Goal: Task Accomplishment & Management: Manage account settings

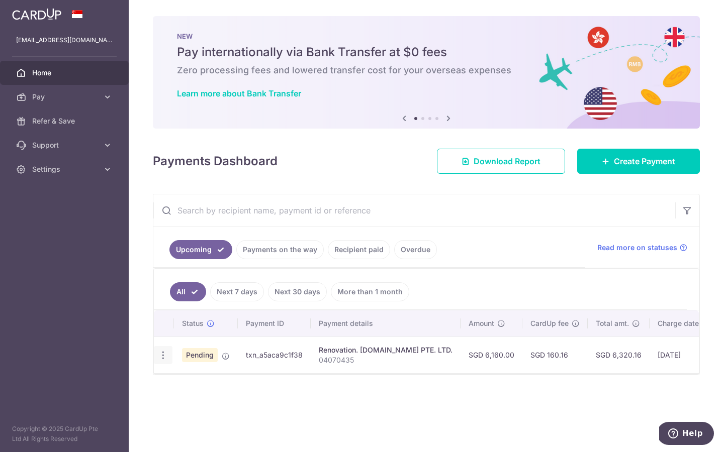
click at [166, 356] on icon "button" at bounding box center [163, 355] width 11 height 11
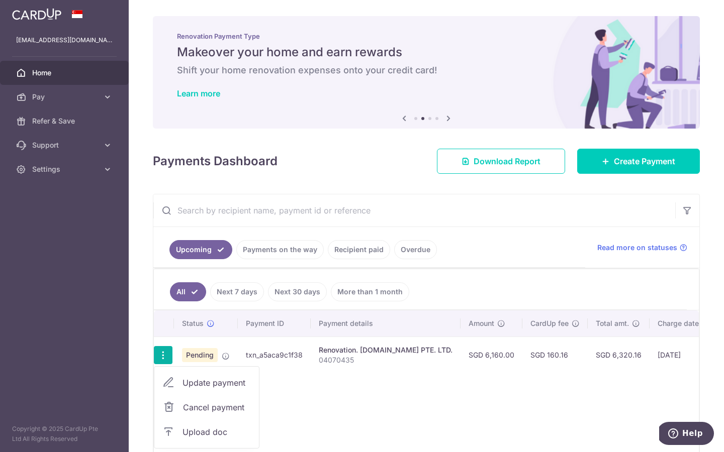
click at [228, 384] on span "Update payment" at bounding box center [216, 383] width 68 height 12
radio input "true"
type input "6,160.00"
type input "[DATE]"
type input "04070435"
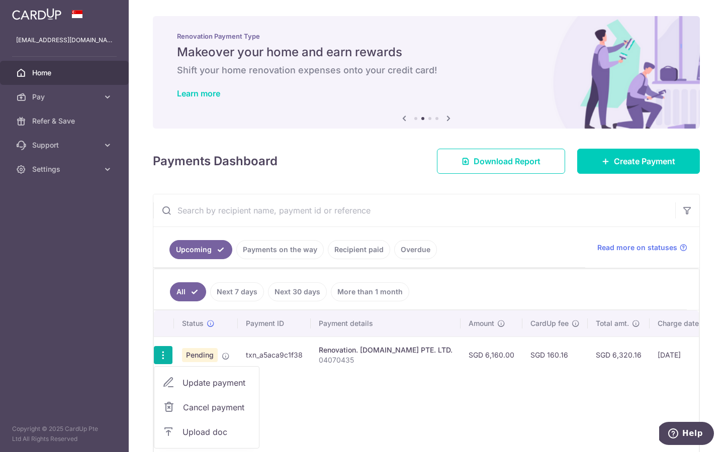
type input "80% payment"
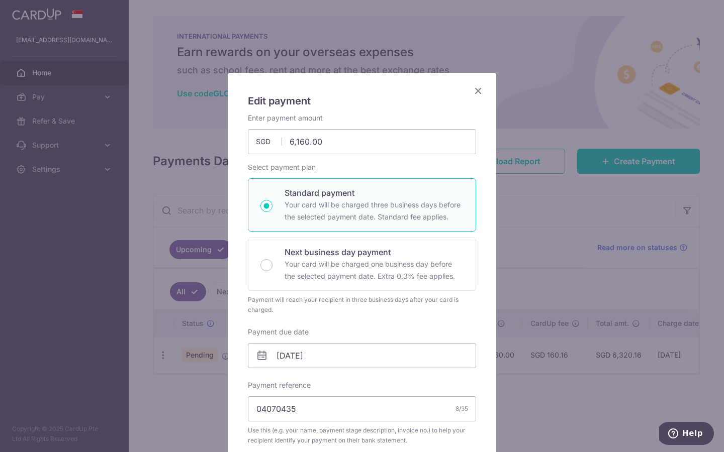
click at [478, 89] on icon "Close" at bounding box center [478, 90] width 12 height 13
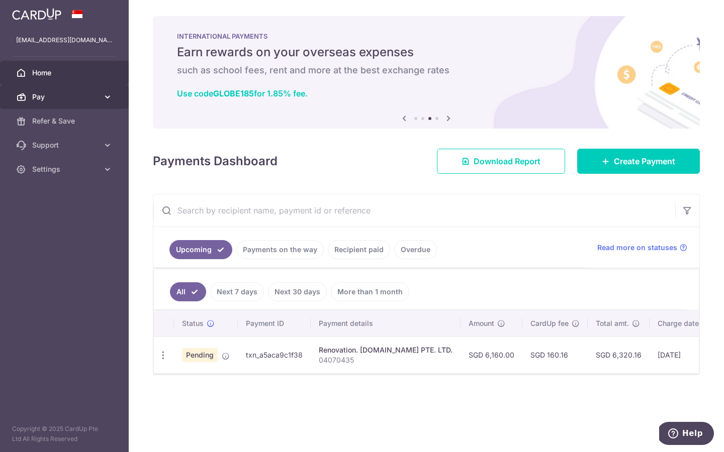
click at [36, 99] on span "Pay" at bounding box center [65, 97] width 66 height 10
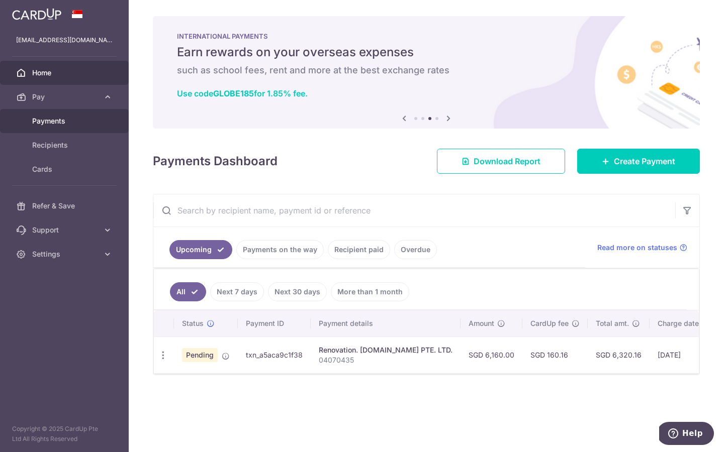
click at [56, 126] on link "Payments" at bounding box center [64, 121] width 129 height 24
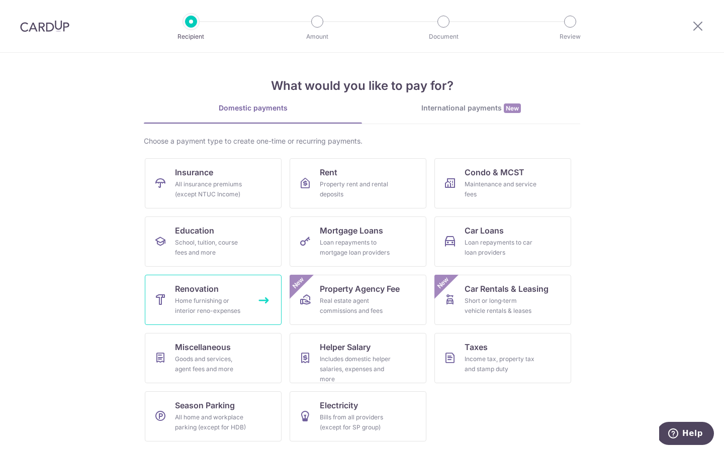
click at [221, 298] on div "Home furnishing or interior reno-expenses" at bounding box center [211, 306] width 72 height 20
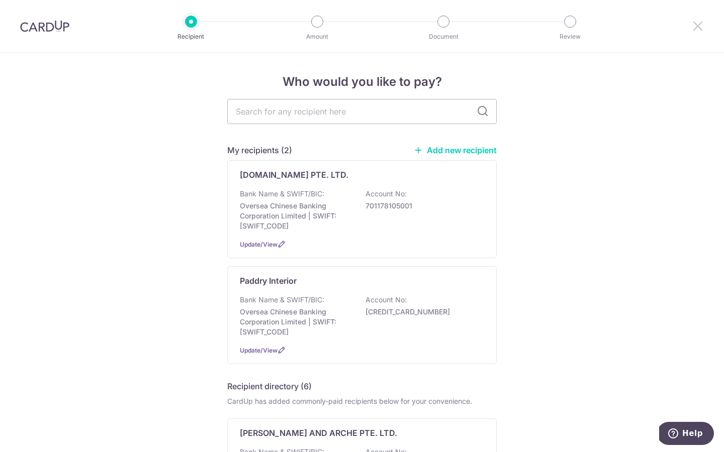
click at [694, 24] on icon at bounding box center [697, 26] width 12 height 13
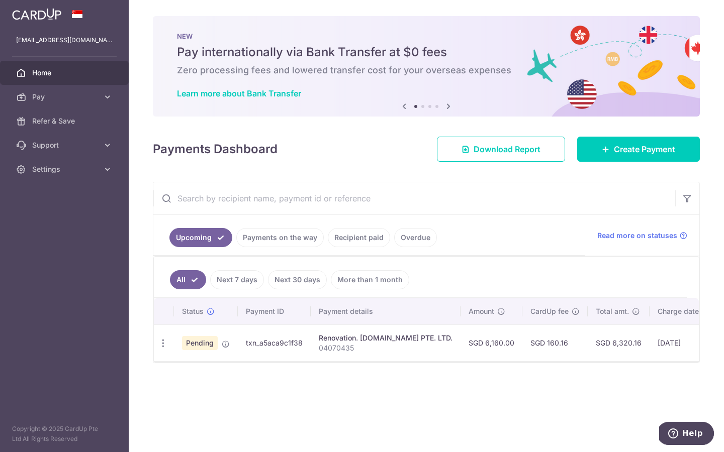
click at [345, 235] on link "Recipient paid" at bounding box center [359, 237] width 62 height 19
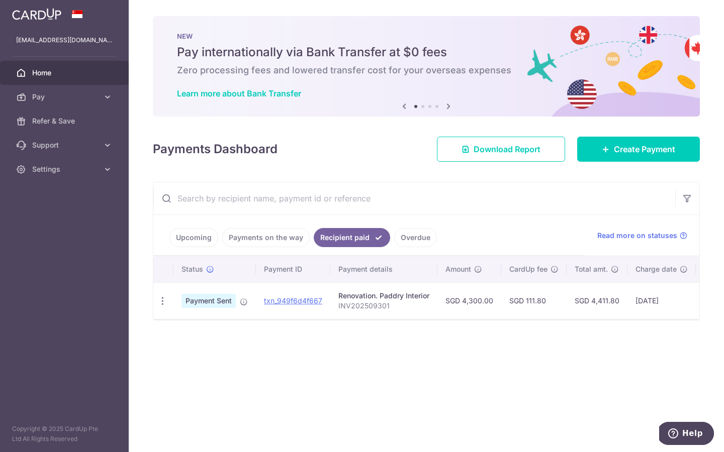
click at [171, 305] on td "PDF Receipt" at bounding box center [163, 300] width 20 height 37
click at [166, 304] on icon "button" at bounding box center [162, 301] width 11 height 11
click at [440, 383] on div "× Pause Schedule Pause all future payments in this series Pause just this one p…" at bounding box center [426, 226] width 595 height 452
